Goal: Information Seeking & Learning: Compare options

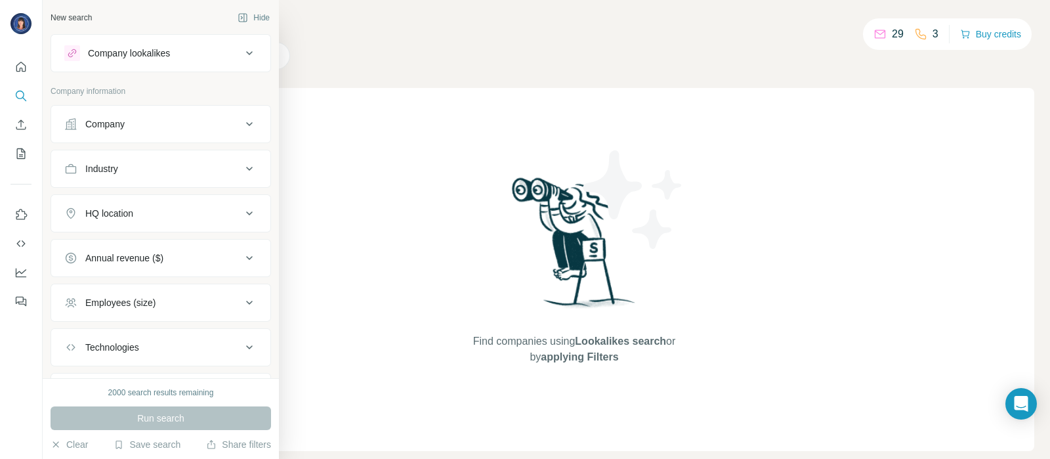
click at [125, 54] on div "Company lookalikes" at bounding box center [129, 53] width 82 height 13
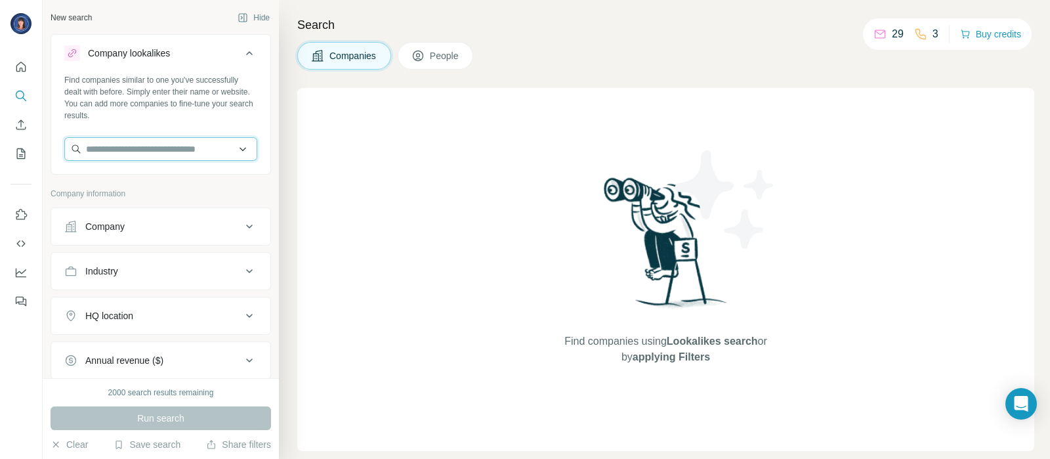
click at [104, 149] on input "text" at bounding box center [160, 149] width 193 height 24
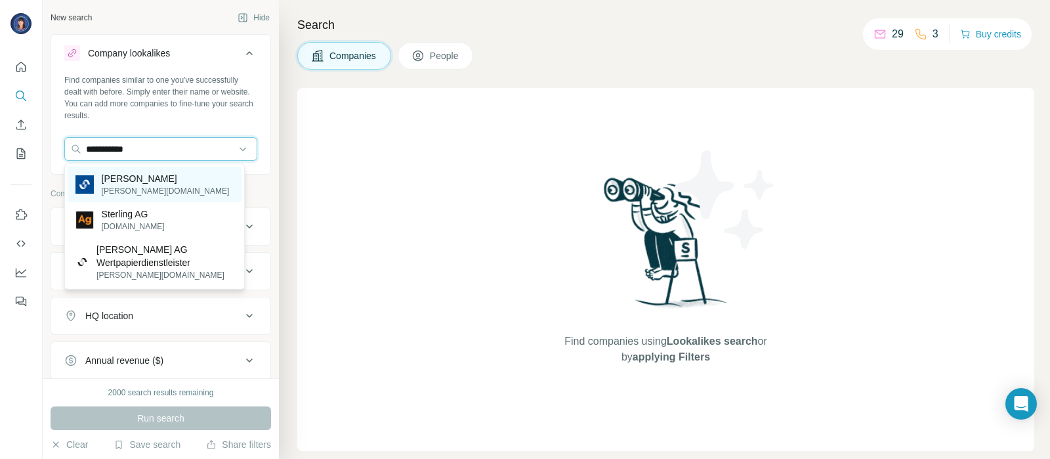
type input "**********"
click at [140, 188] on p "[PERSON_NAME][DOMAIN_NAME]" at bounding box center [166, 191] width 128 height 12
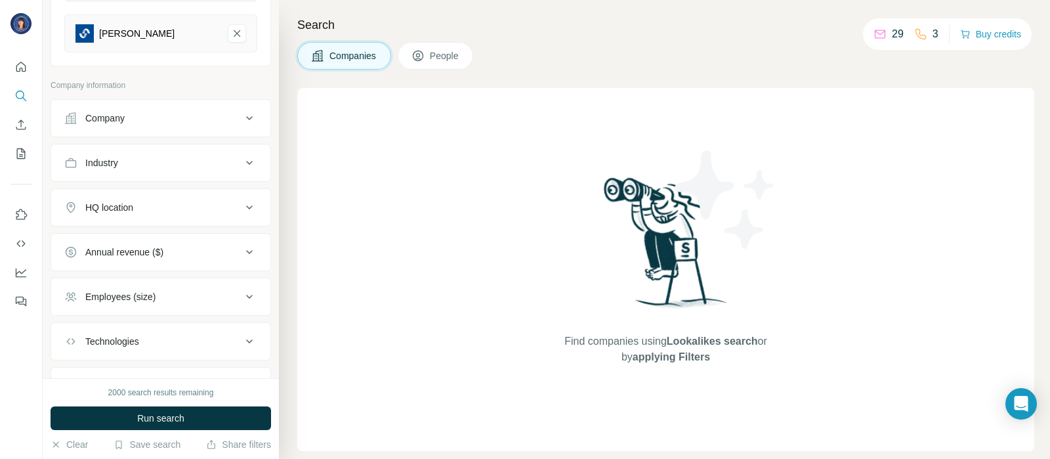
scroll to position [167, 0]
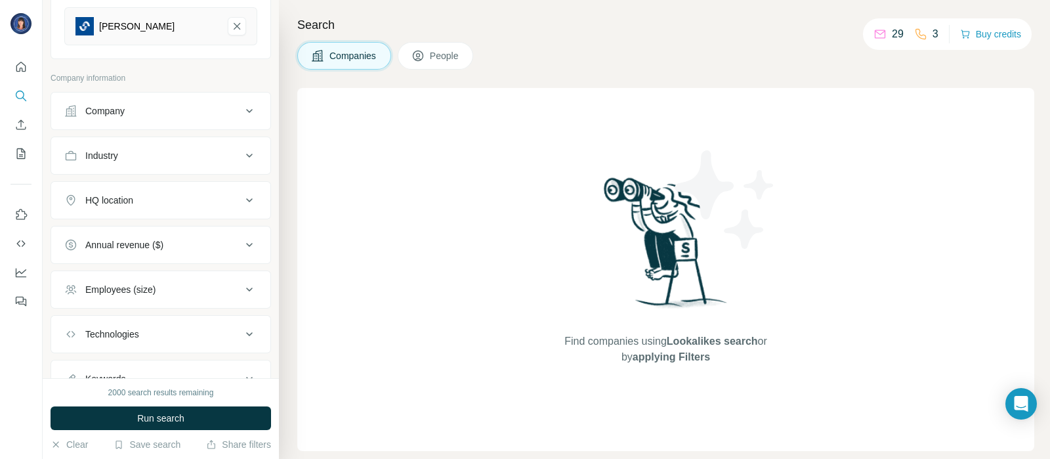
click at [217, 150] on div "Industry" at bounding box center [152, 155] width 177 height 13
click at [175, 188] on input at bounding box center [154, 188] width 162 height 14
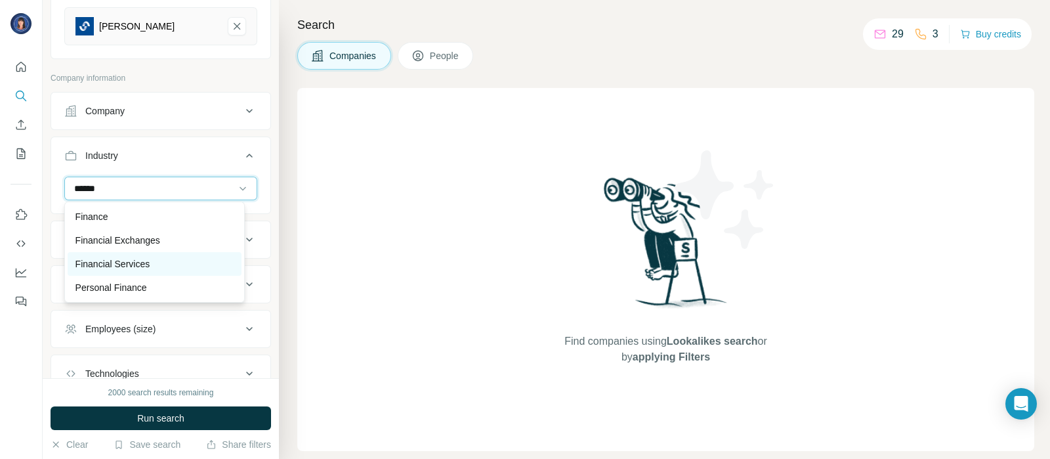
type input "******"
click at [112, 261] on p "Financial Services" at bounding box center [112, 263] width 75 height 13
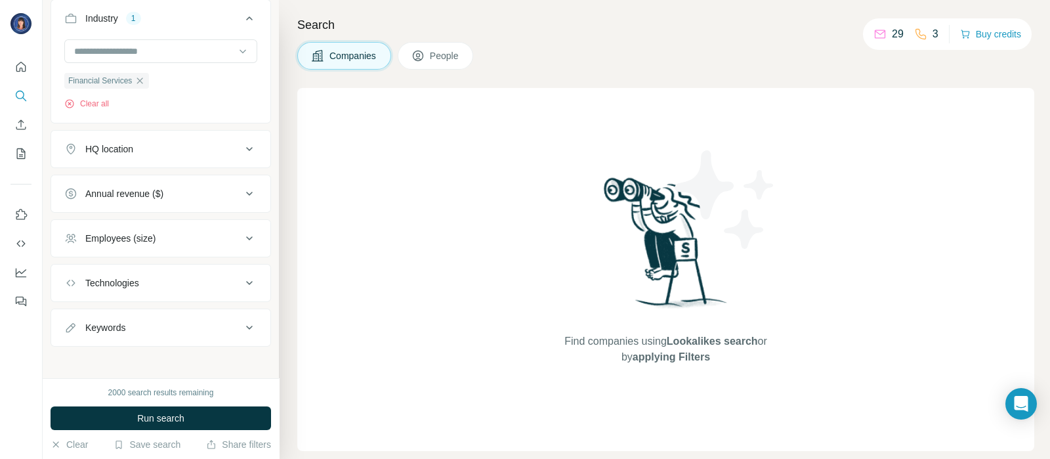
scroll to position [305, 0]
click at [221, 244] on button "Employees (size)" at bounding box center [160, 238] width 219 height 32
click at [74, 267] on icon at bounding box center [72, 267] width 16 height 16
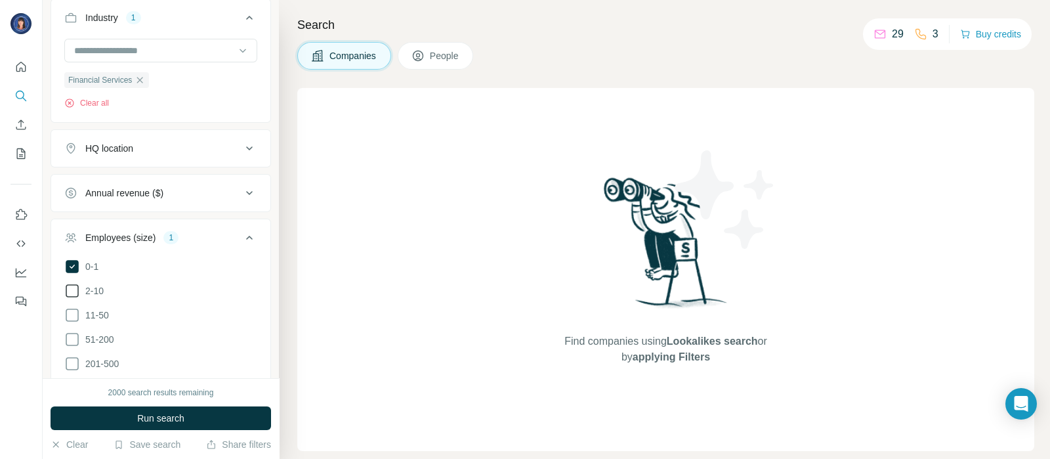
click at [72, 287] on icon at bounding box center [72, 291] width 16 height 16
click at [71, 313] on icon at bounding box center [72, 315] width 16 height 16
click at [74, 335] on icon at bounding box center [72, 340] width 16 height 16
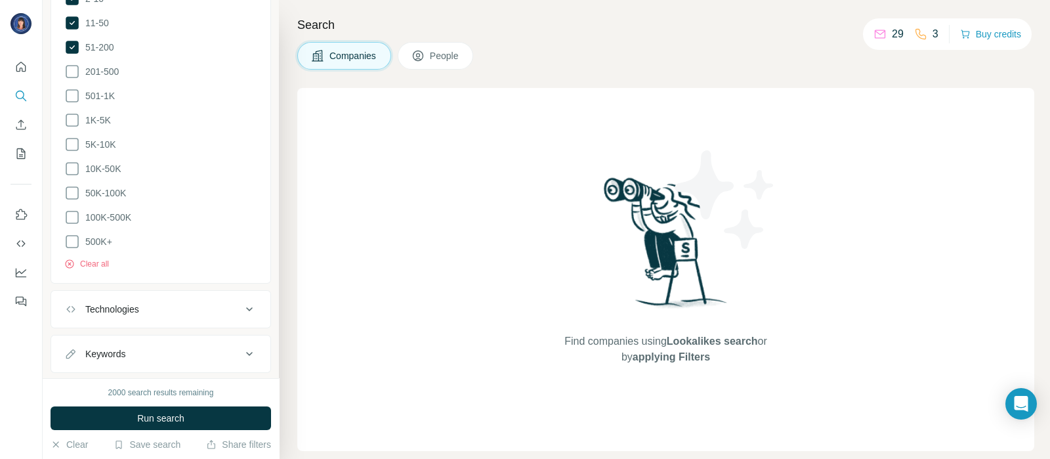
scroll to position [620, 0]
click at [223, 324] on div "Keywords" at bounding box center [152, 330] width 177 height 13
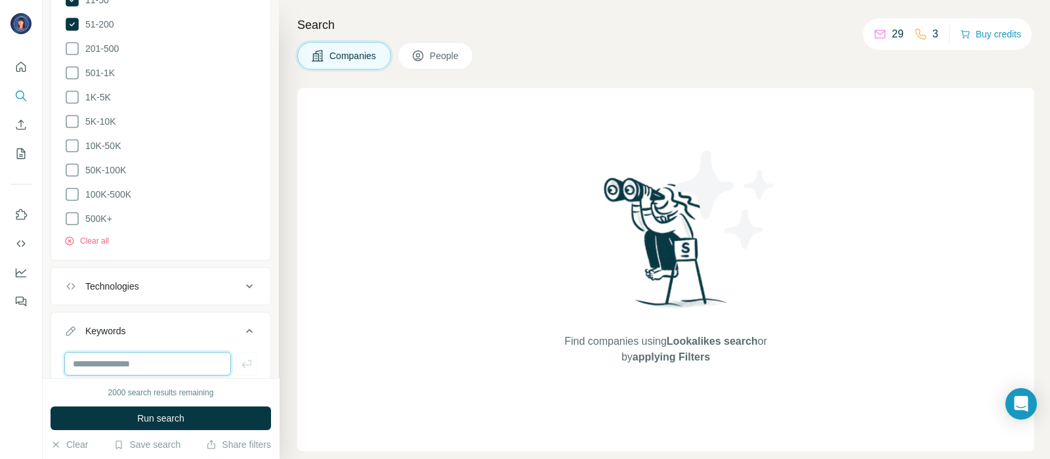
click at [156, 352] on input "text" at bounding box center [147, 364] width 167 height 24
type input "**********"
click at [185, 423] on button "Run search" at bounding box center [161, 418] width 221 height 24
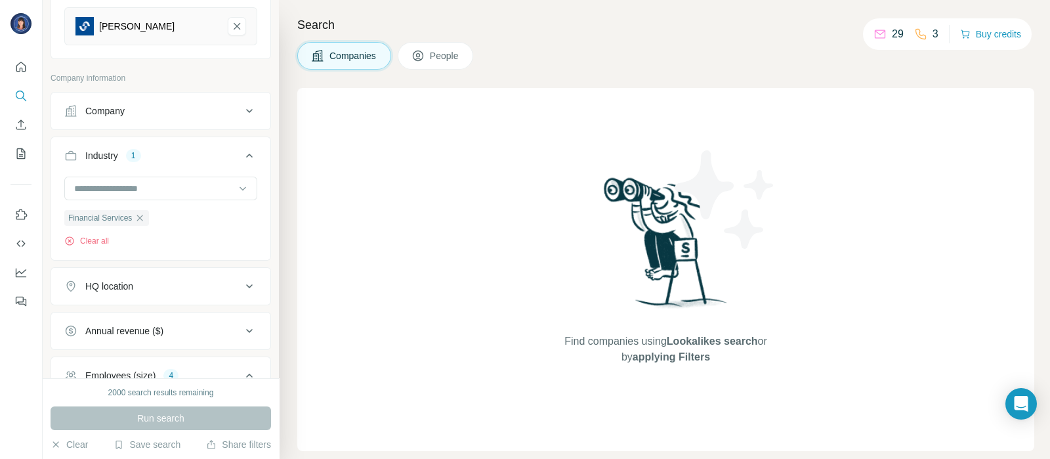
scroll to position [177, 0]
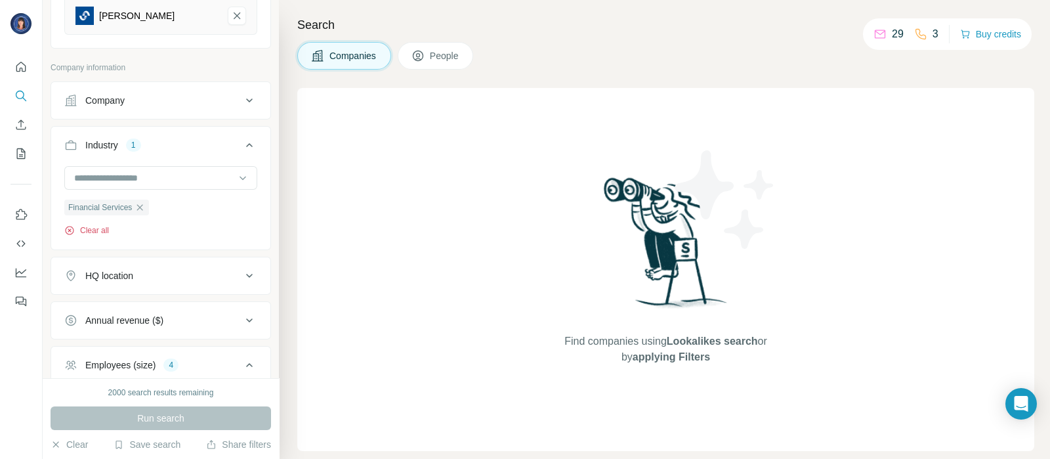
click at [95, 232] on button "Clear all" at bounding box center [86, 231] width 45 height 12
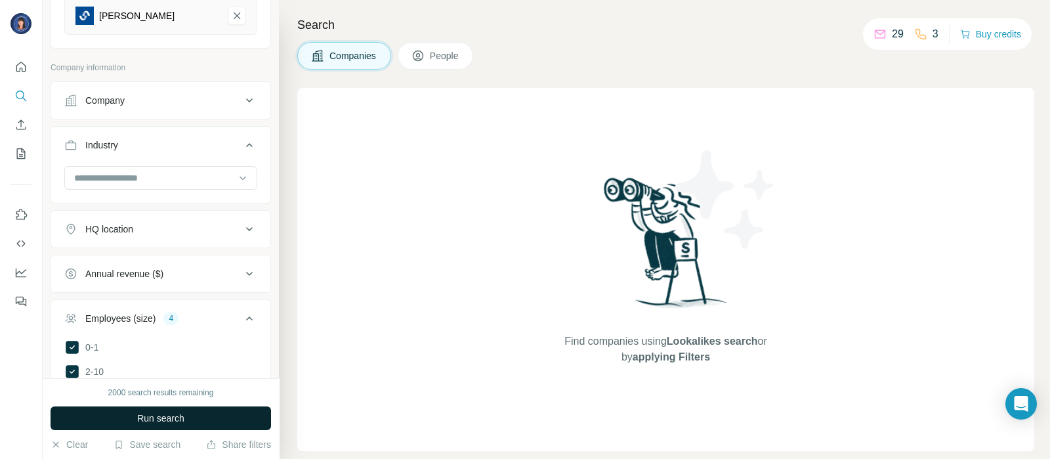
click at [168, 418] on span "Run search" at bounding box center [160, 418] width 47 height 13
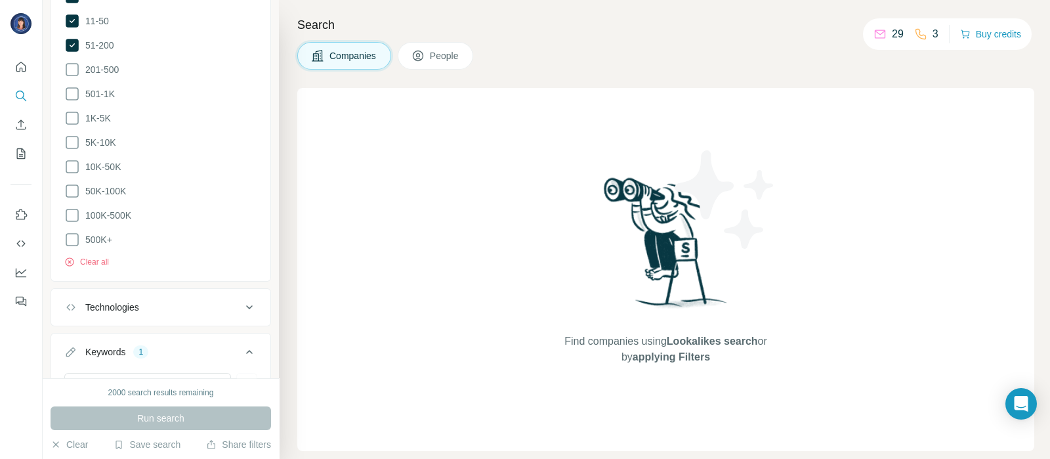
scroll to position [659, 0]
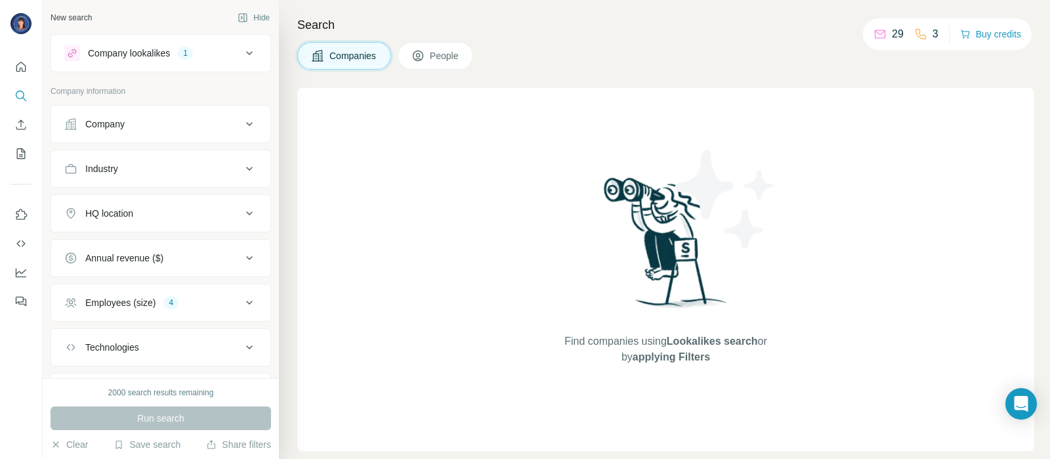
click at [223, 49] on div "Company lookalikes 1" at bounding box center [152, 53] width 177 height 16
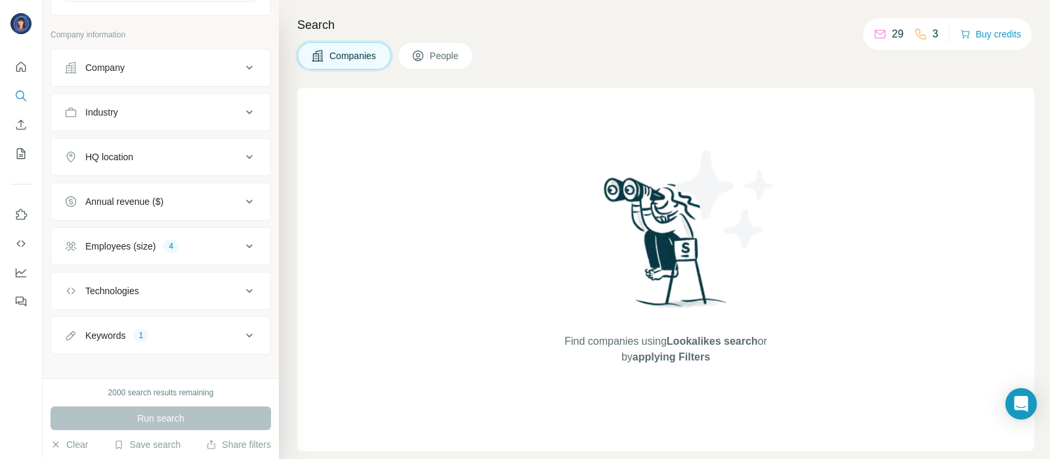
scroll to position [220, 0]
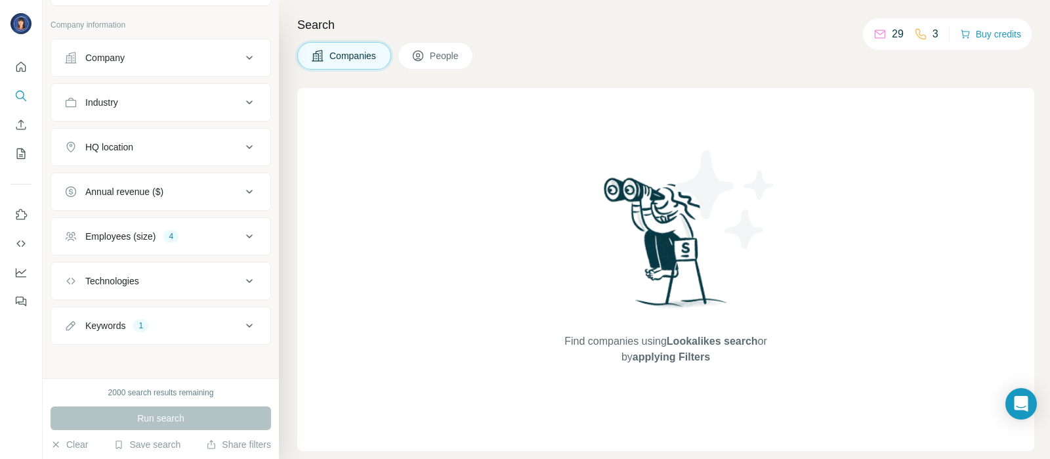
click at [200, 419] on div "Run search" at bounding box center [161, 418] width 221 height 24
click at [139, 321] on div "1" at bounding box center [140, 326] width 15 height 12
click at [140, 320] on div "1" at bounding box center [140, 326] width 15 height 12
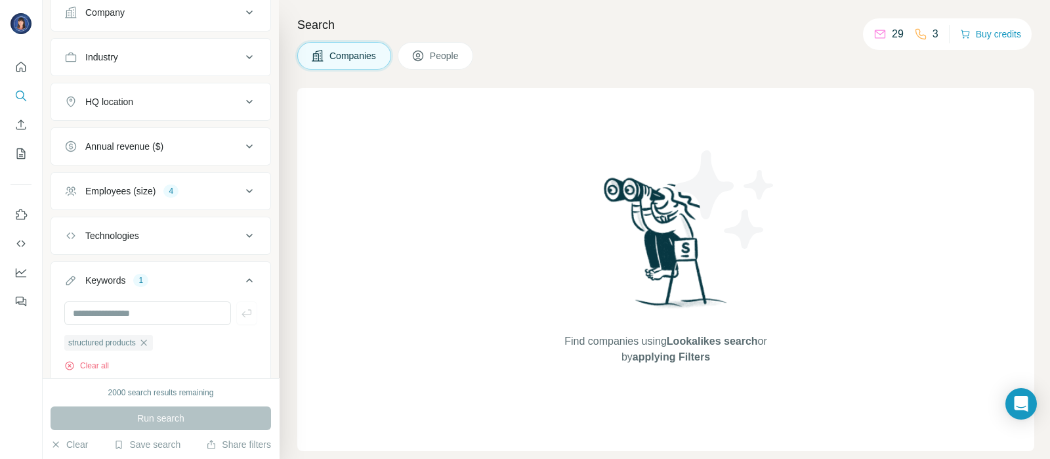
scroll to position [290, 0]
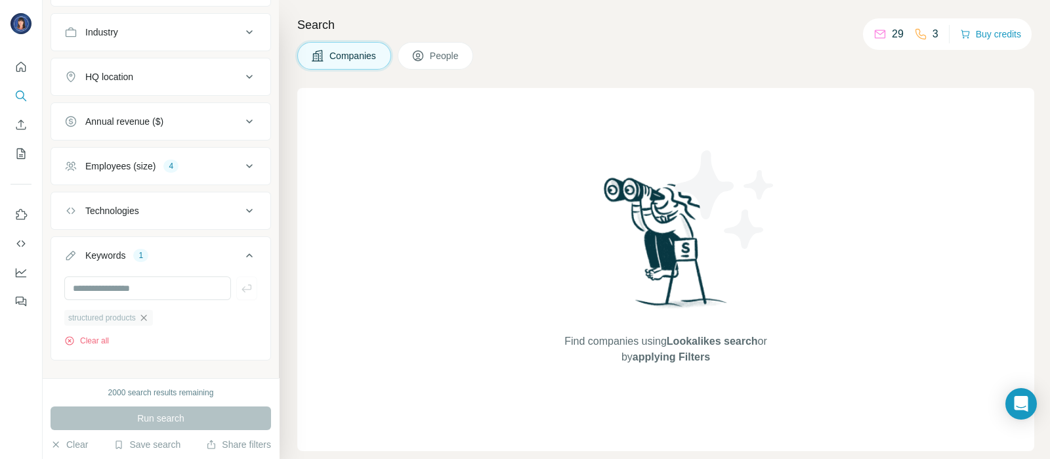
click at [146, 315] on icon "button" at bounding box center [143, 317] width 6 height 6
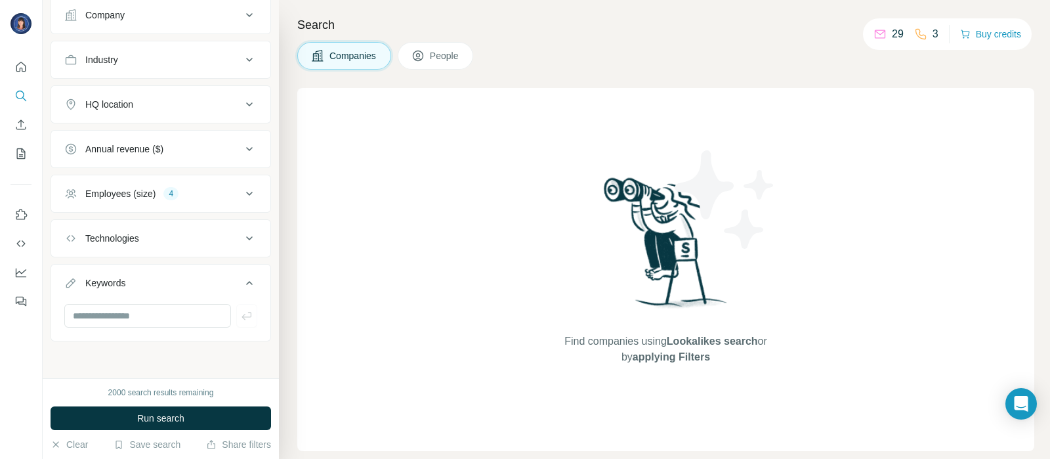
scroll to position [259, 0]
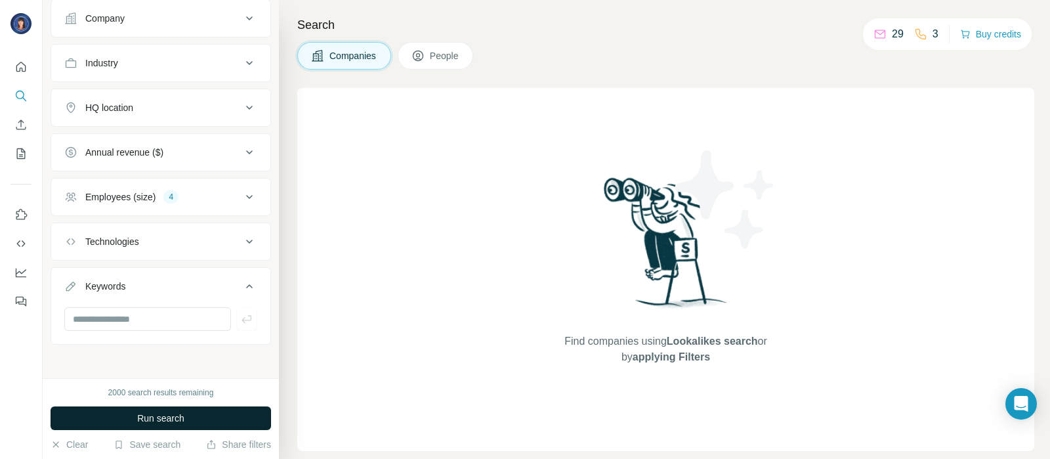
click at [169, 417] on span "Run search" at bounding box center [160, 418] width 47 height 13
